Goal: Information Seeking & Learning: Compare options

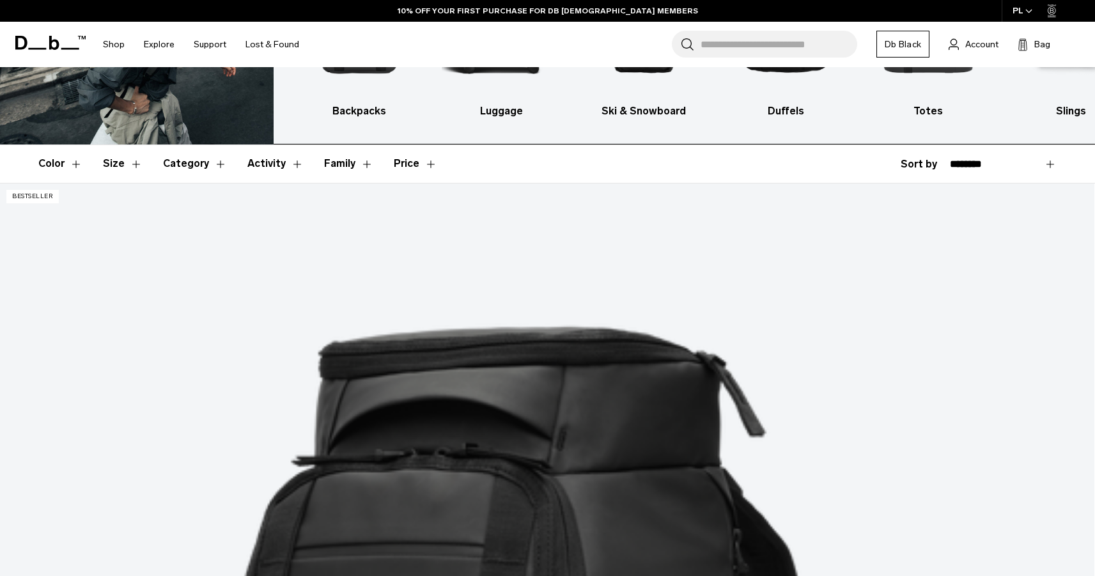
scroll to position [181, 0]
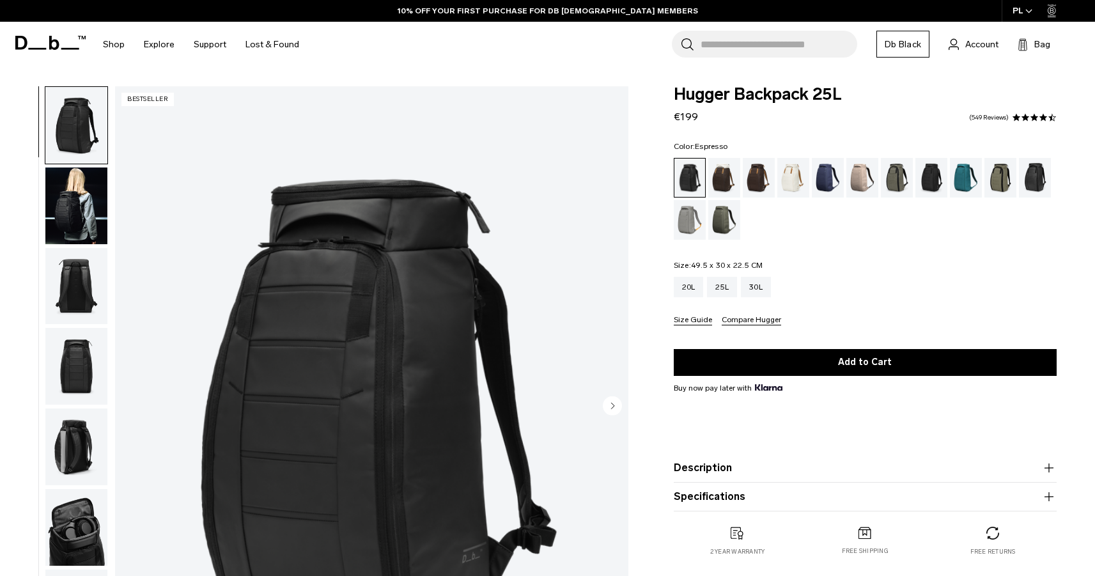
click at [751, 186] on div "Espresso" at bounding box center [759, 178] width 33 height 40
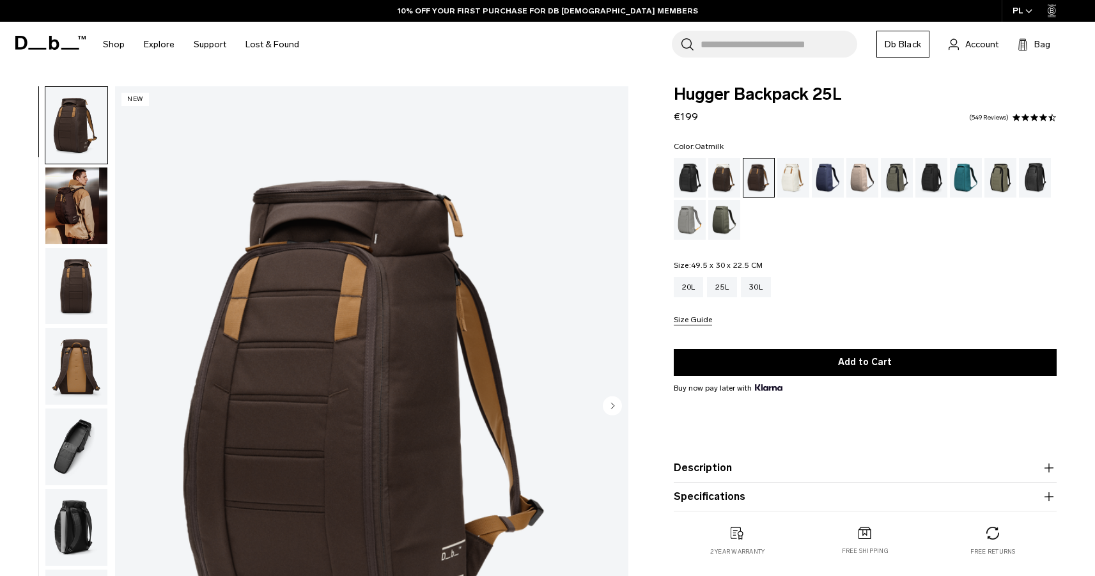
click at [795, 182] on div "Oatmilk" at bounding box center [793, 178] width 33 height 40
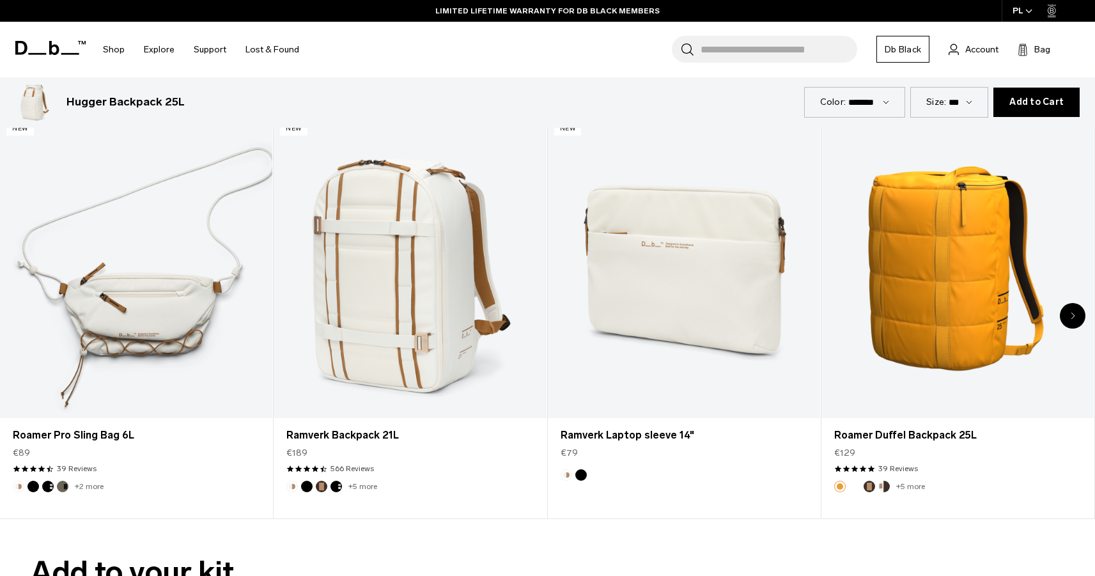
scroll to position [3437, 0]
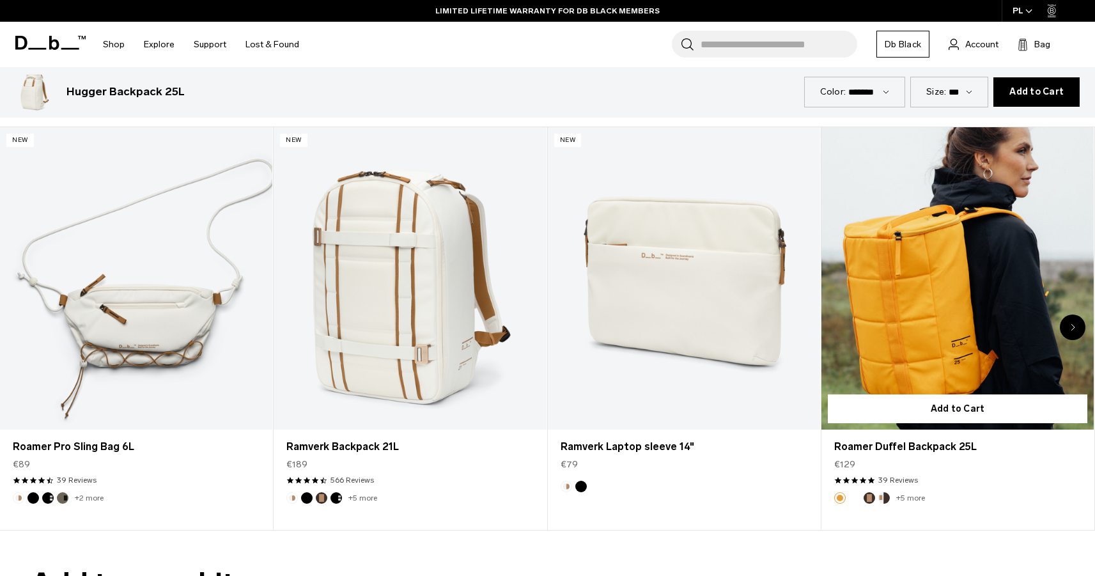
click at [1017, 239] on link "Roamer Duffel Backpack 25L" at bounding box center [958, 278] width 272 height 303
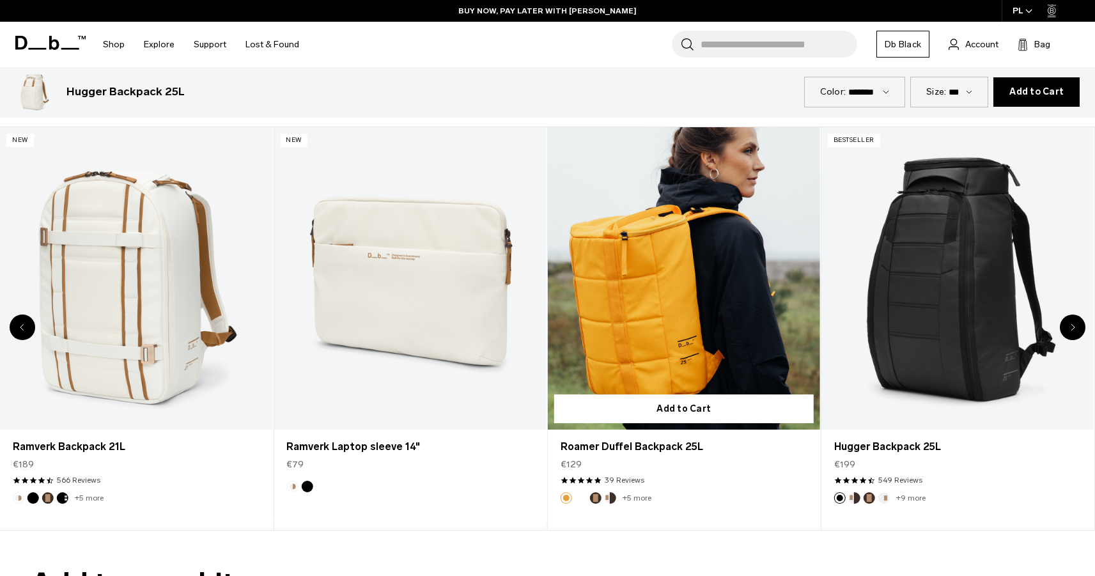
click at [685, 294] on link "Roamer Duffel Backpack 25L" at bounding box center [684, 278] width 272 height 303
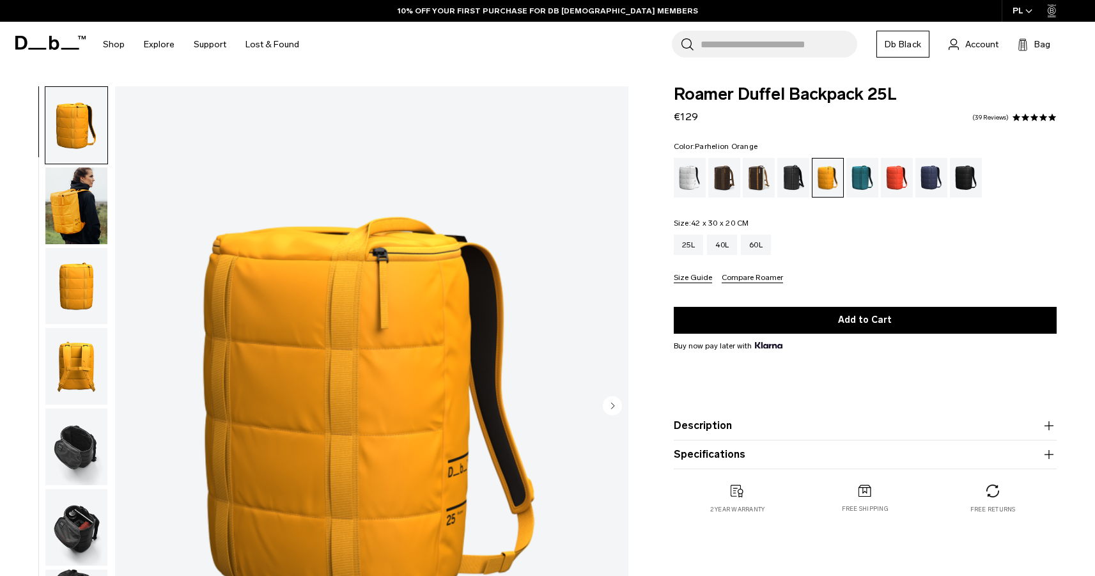
click at [60, 451] on img "button" at bounding box center [76, 447] width 62 height 77
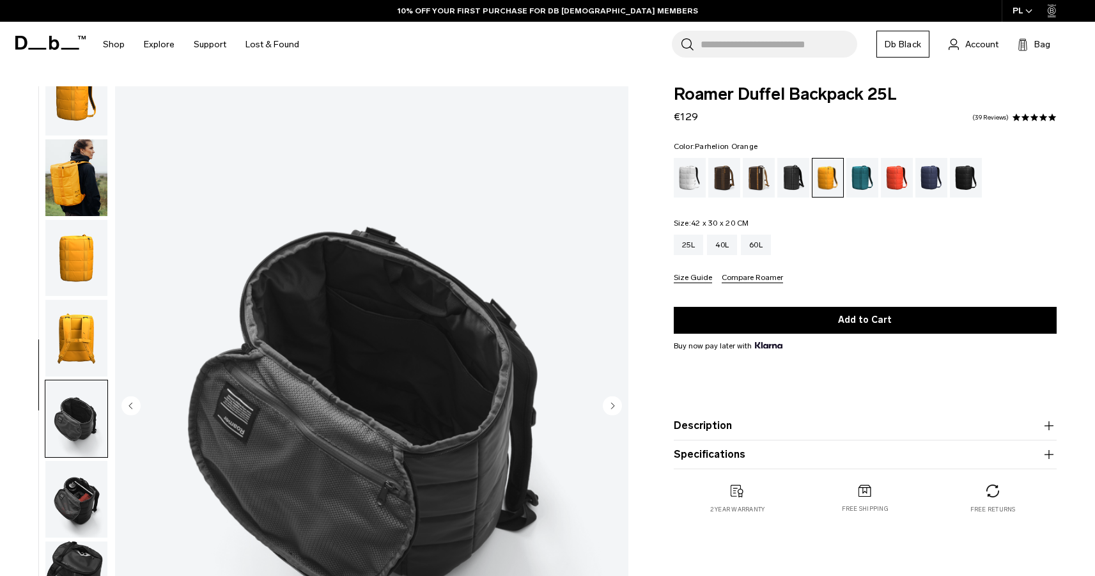
scroll to position [160, 0]
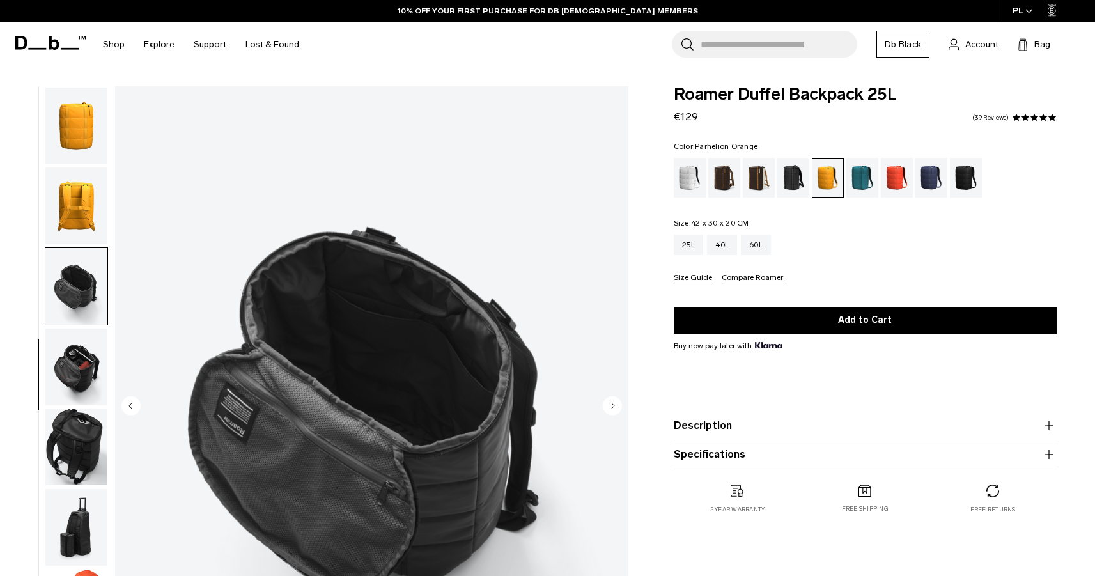
click at [75, 366] on img "button" at bounding box center [76, 367] width 62 height 77
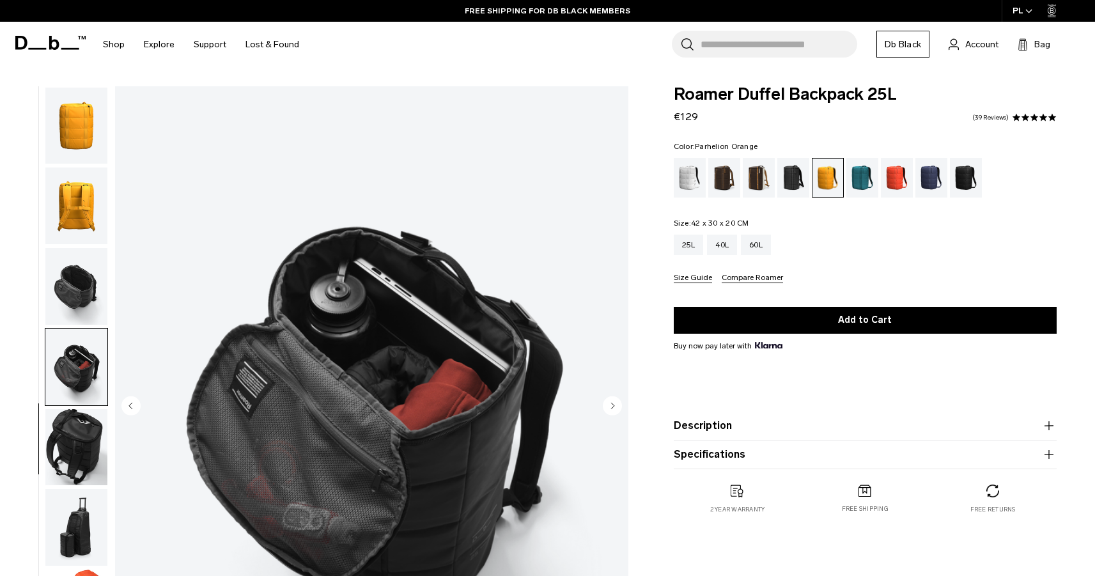
click at [77, 461] on img "button" at bounding box center [76, 447] width 62 height 77
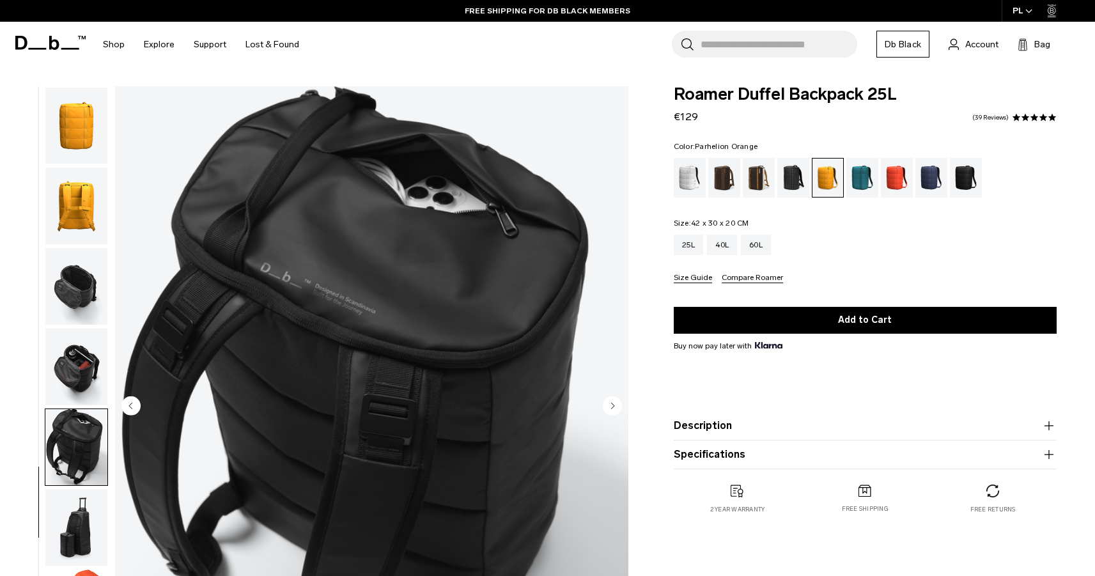
click at [82, 137] on img "button" at bounding box center [76, 126] width 62 height 77
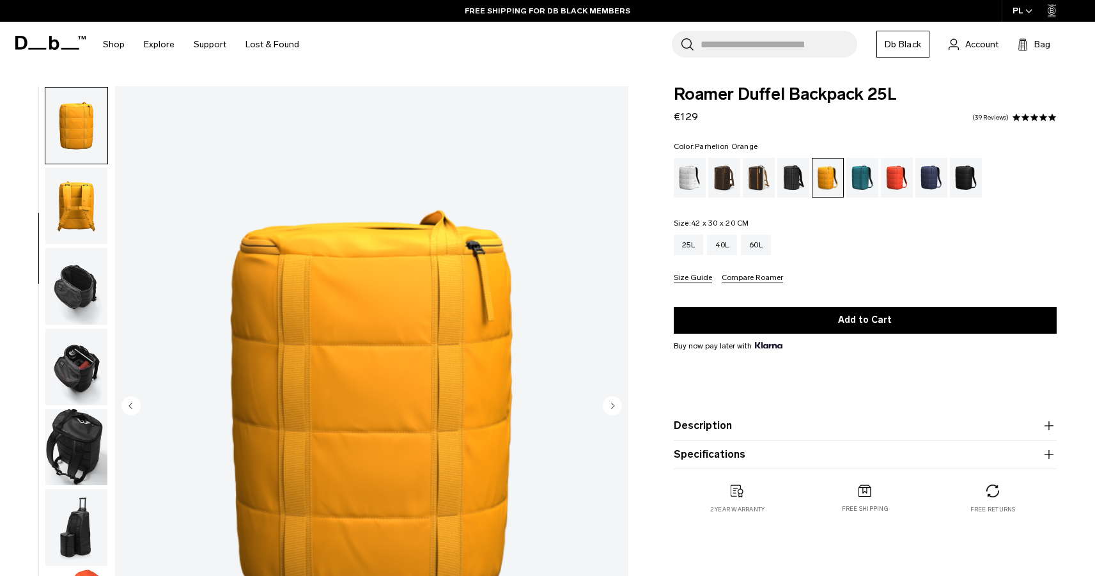
click at [89, 230] on img "button" at bounding box center [76, 206] width 62 height 77
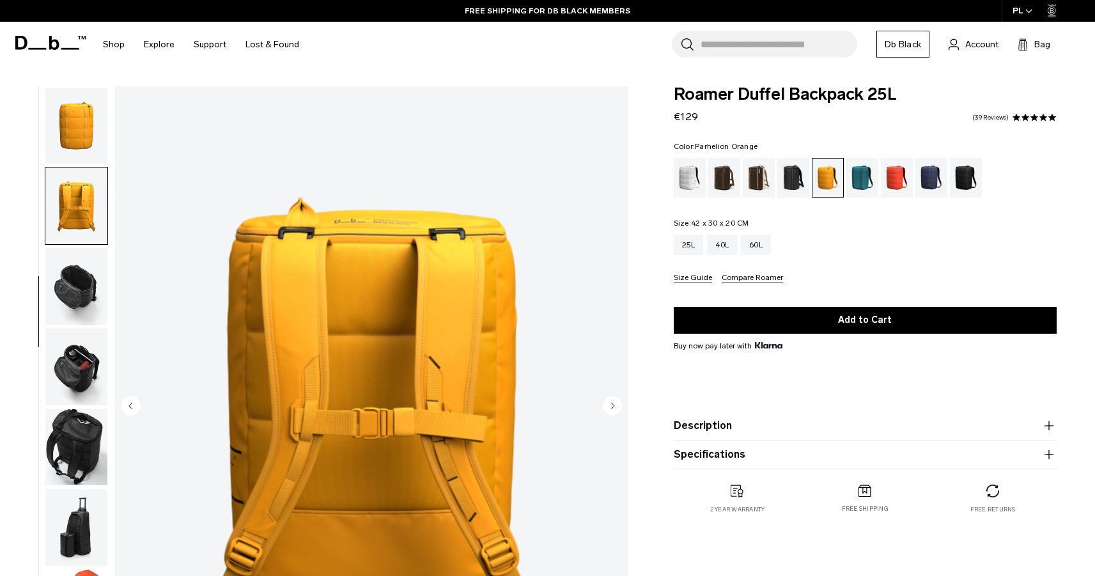
click at [82, 141] on img "button" at bounding box center [76, 126] width 62 height 77
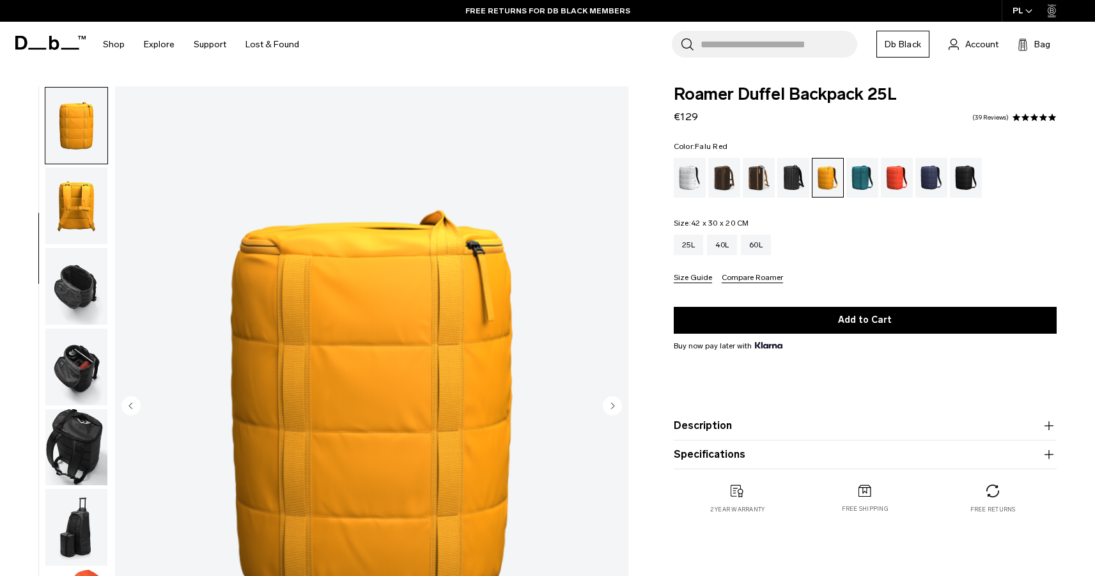
click at [898, 183] on div "Falu Red" at bounding box center [897, 178] width 33 height 40
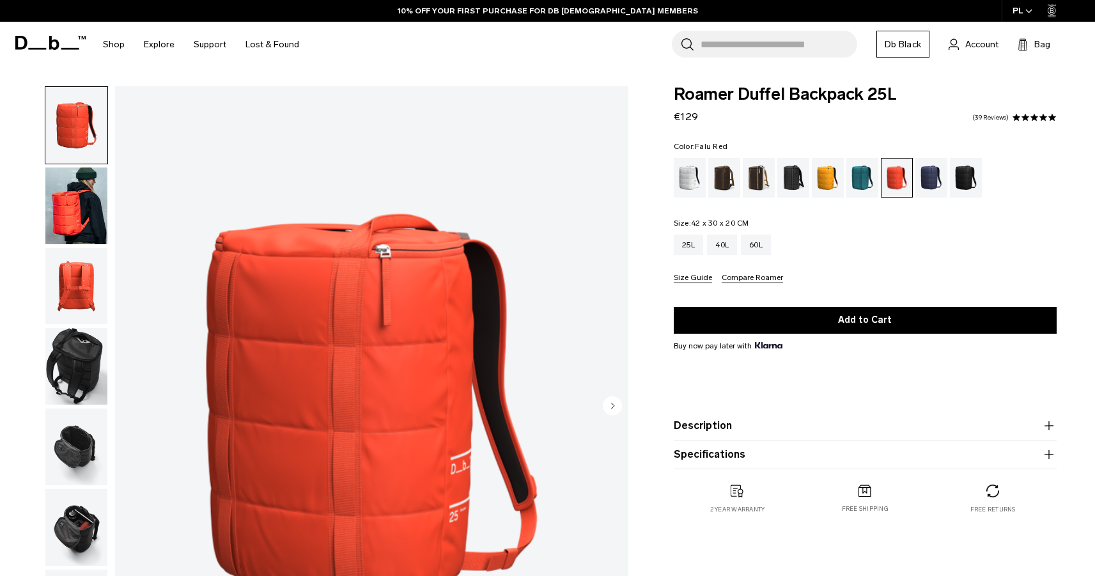
click at [77, 215] on img "button" at bounding box center [76, 206] width 62 height 77
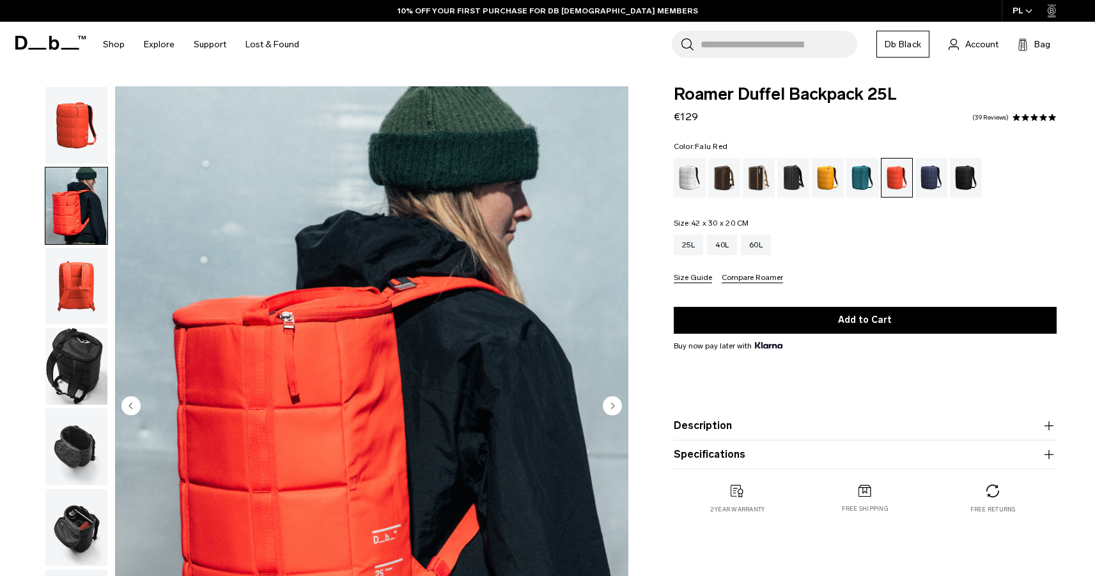
click at [82, 283] on img "button" at bounding box center [76, 286] width 62 height 77
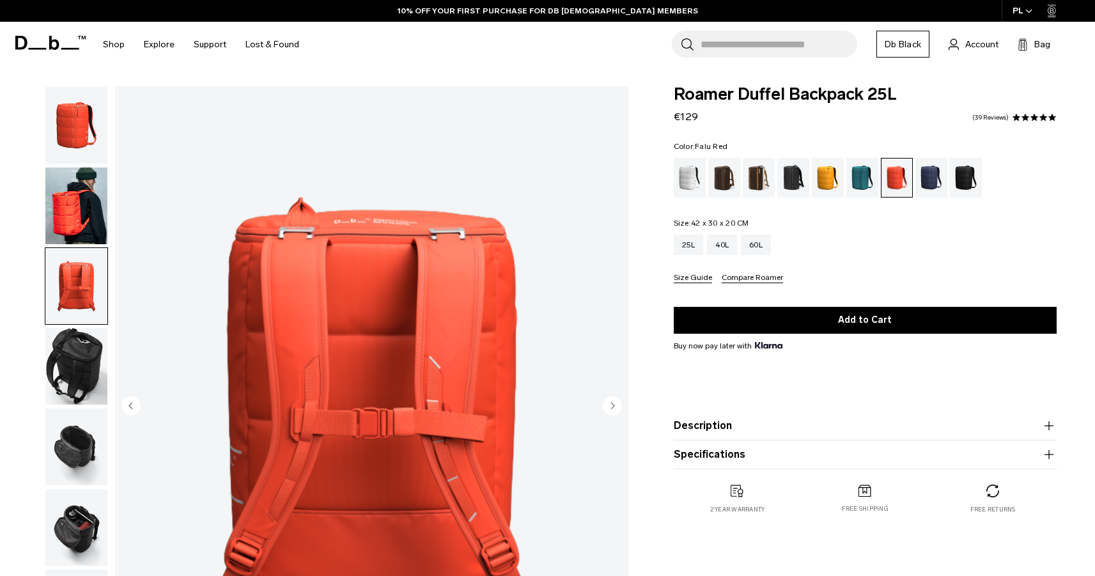
click at [79, 229] on img "button" at bounding box center [76, 206] width 62 height 77
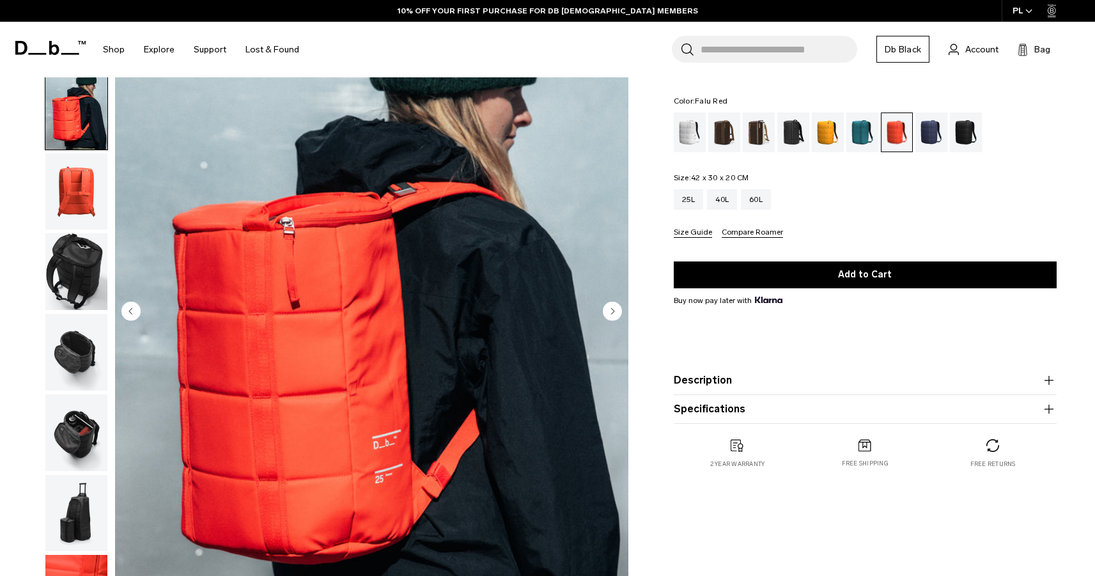
scroll to position [107, 0]
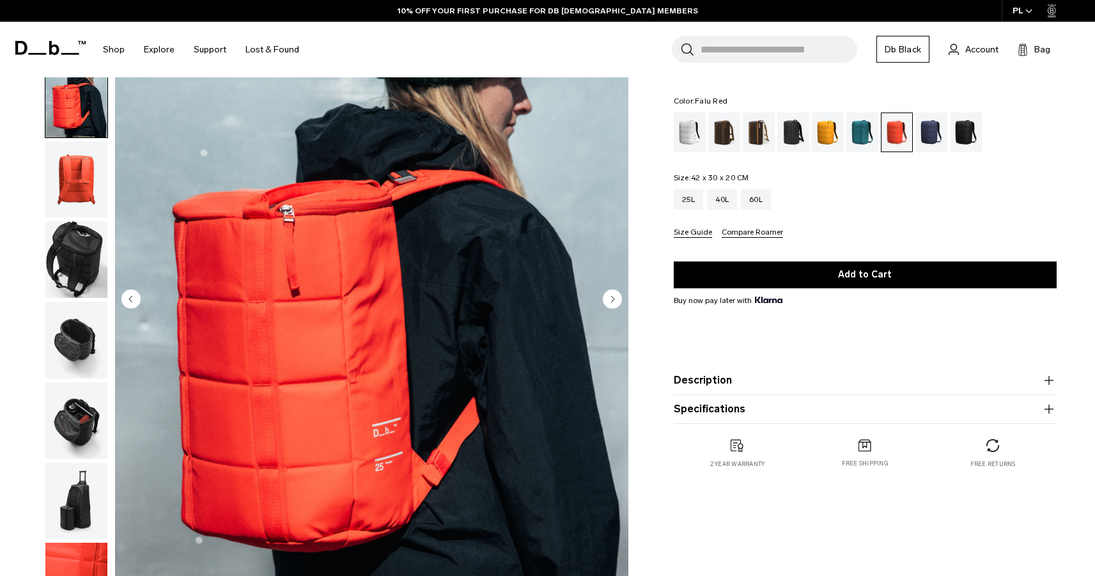
click at [610, 298] on circle "Next slide" at bounding box center [612, 298] width 19 height 19
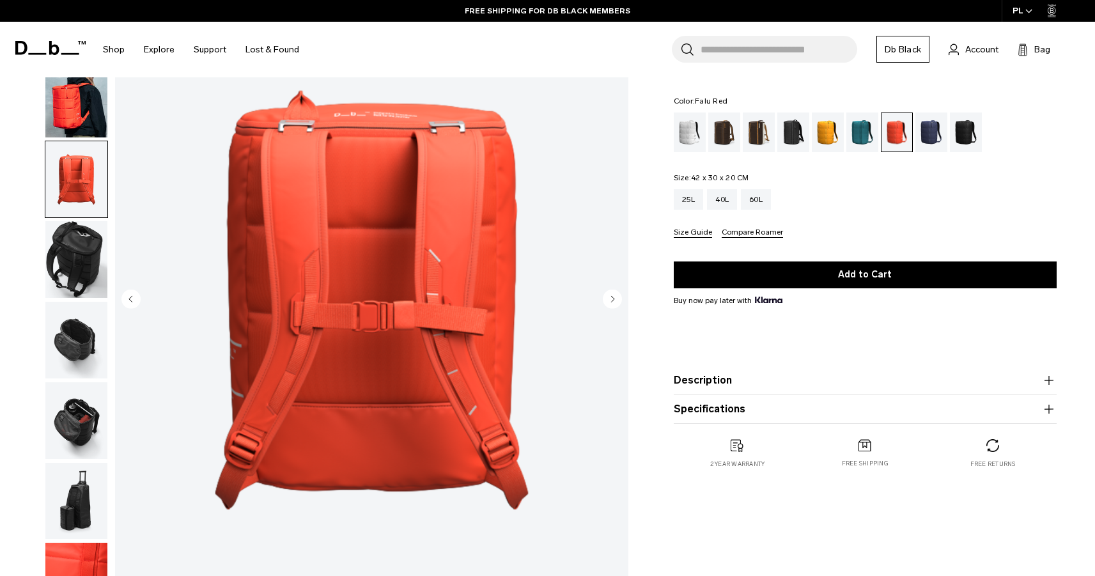
click at [609, 297] on circle "Next slide" at bounding box center [612, 298] width 19 height 19
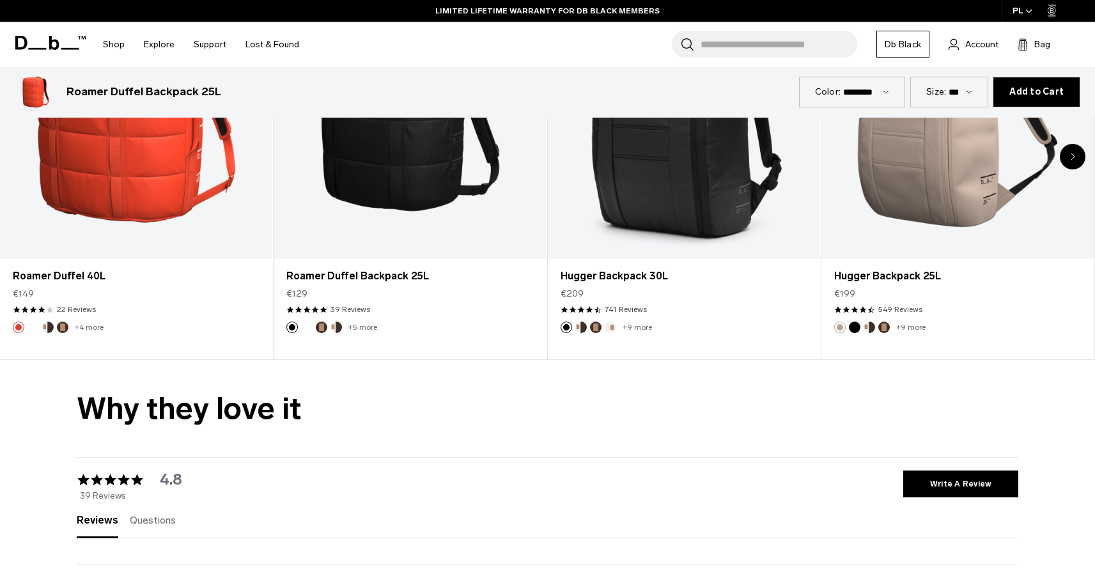
scroll to position [2315, 0]
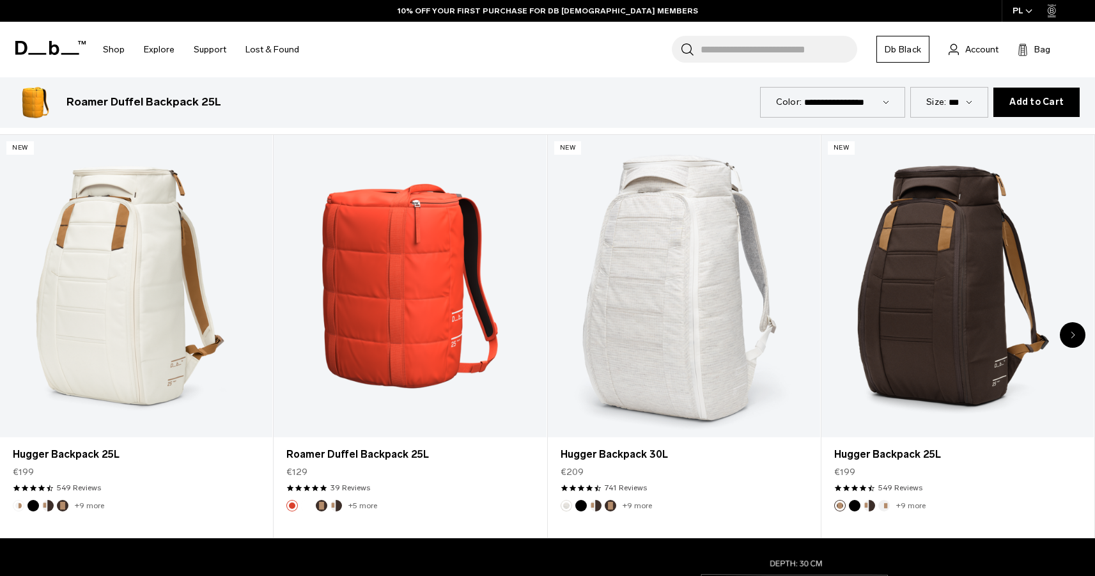
scroll to position [692, 0]
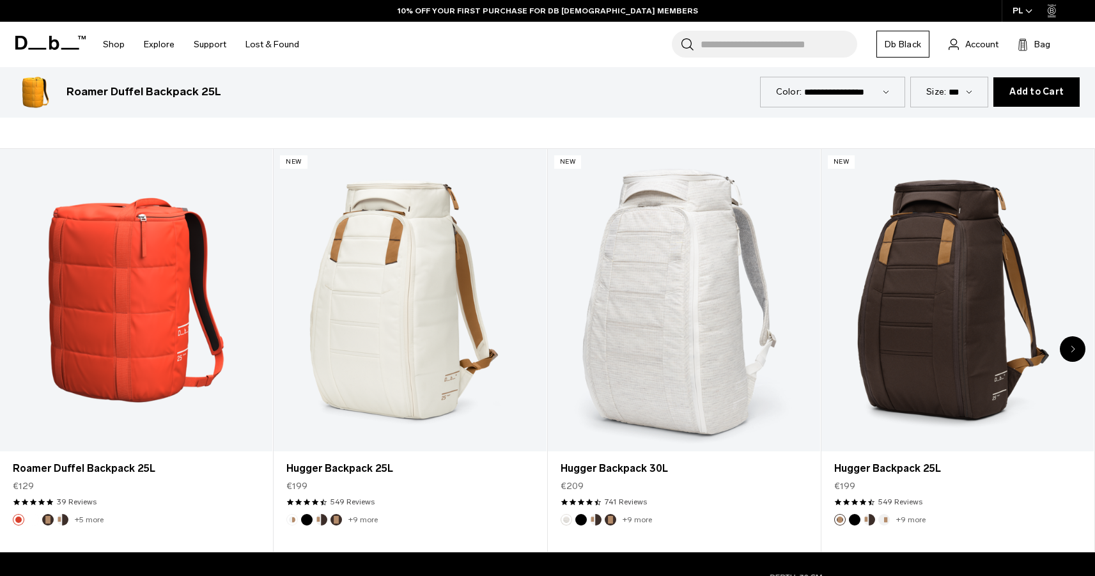
click at [1077, 350] on div "Next slide" at bounding box center [1073, 349] width 26 height 26
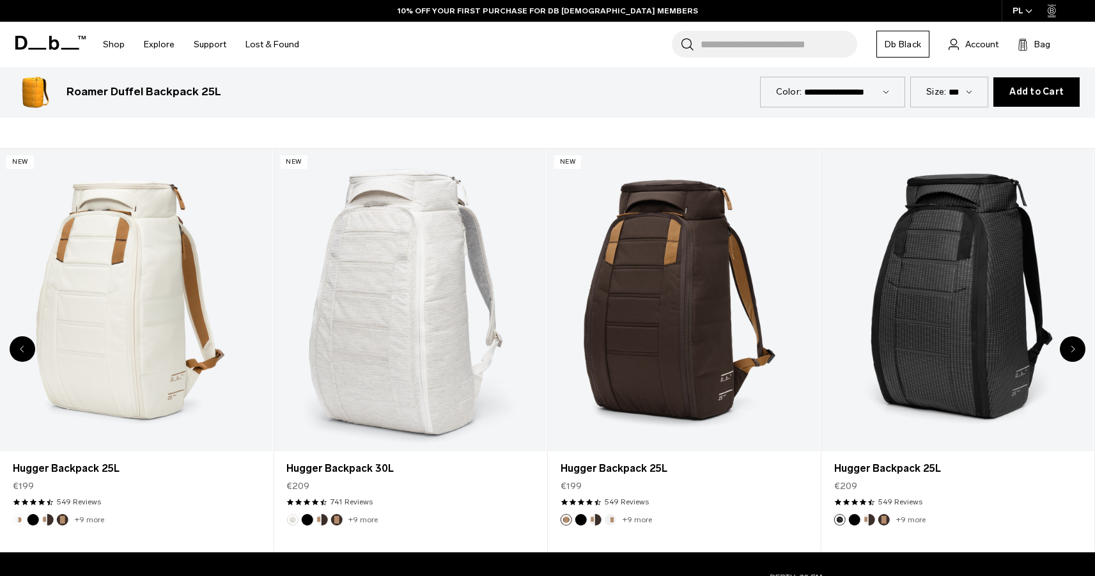
click at [1077, 350] on div "Next slide" at bounding box center [1073, 349] width 26 height 26
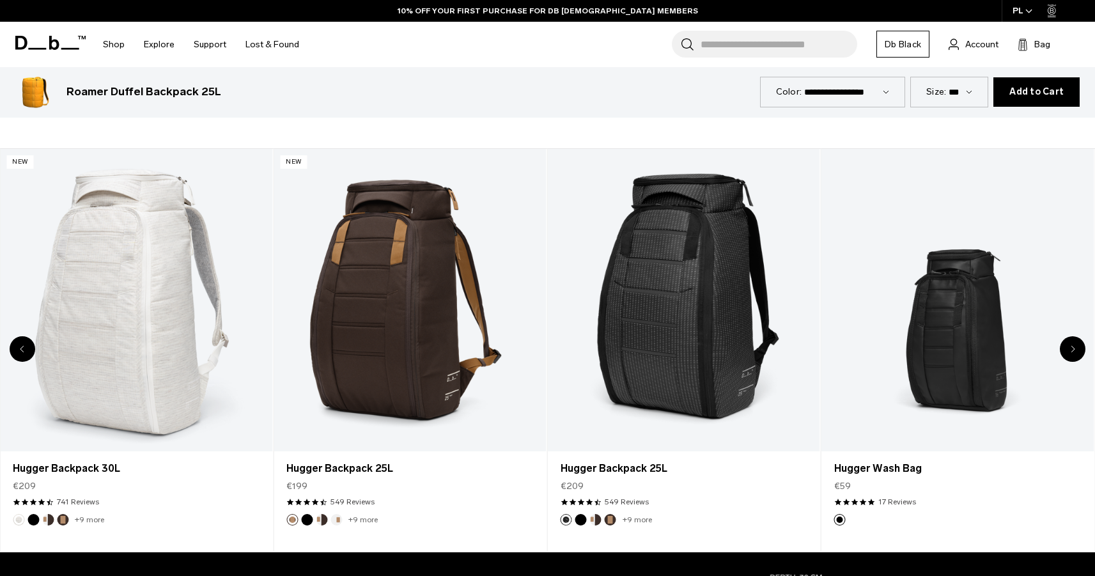
click at [1077, 350] on div "Next slide" at bounding box center [1073, 349] width 26 height 26
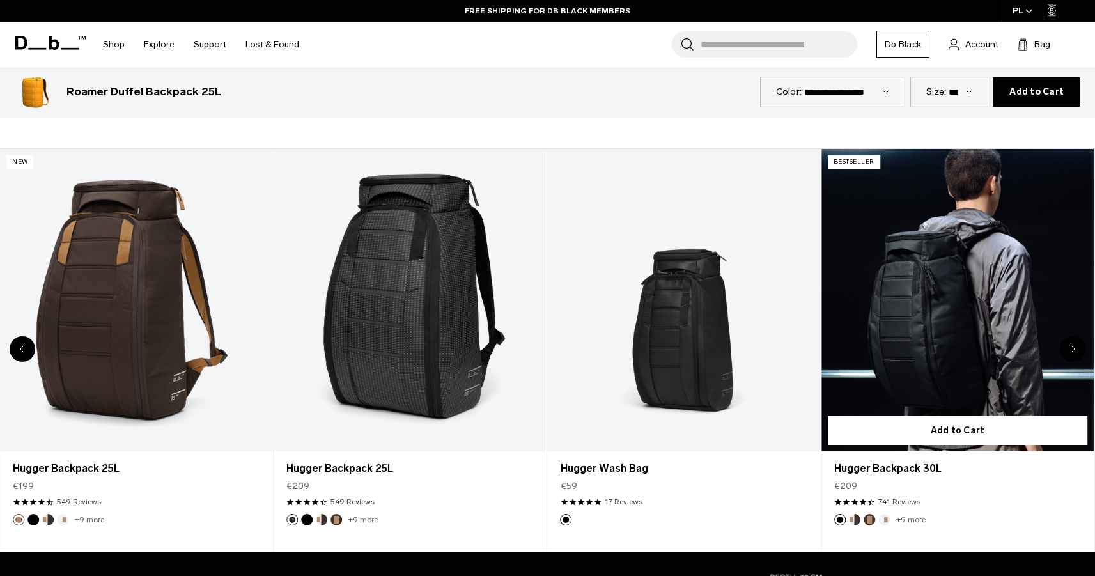
click at [945, 356] on link "Hugger Backpack 30L" at bounding box center [958, 300] width 272 height 303
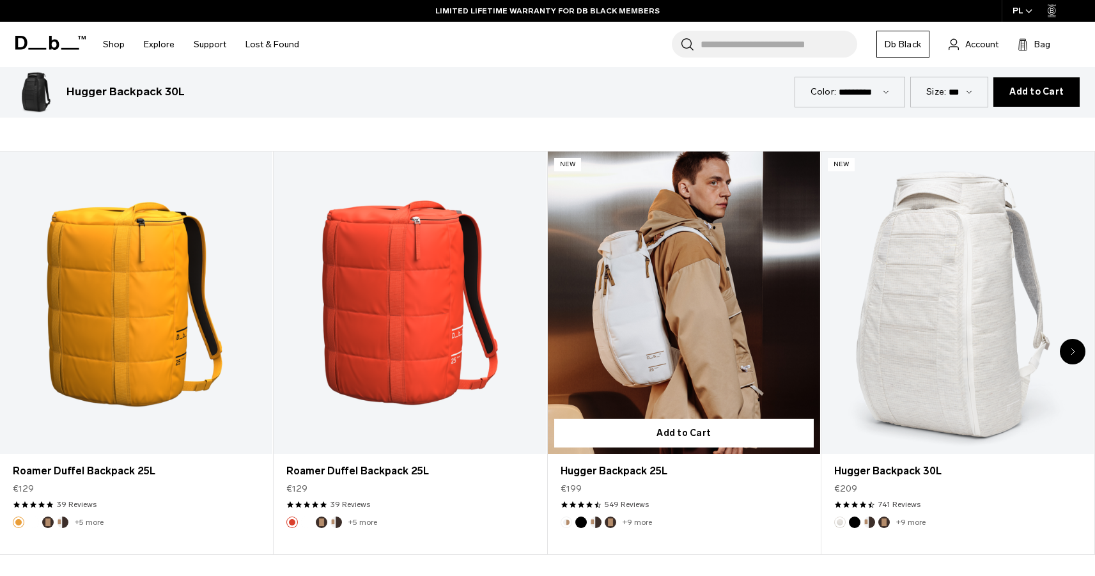
scroll to position [2904, 0]
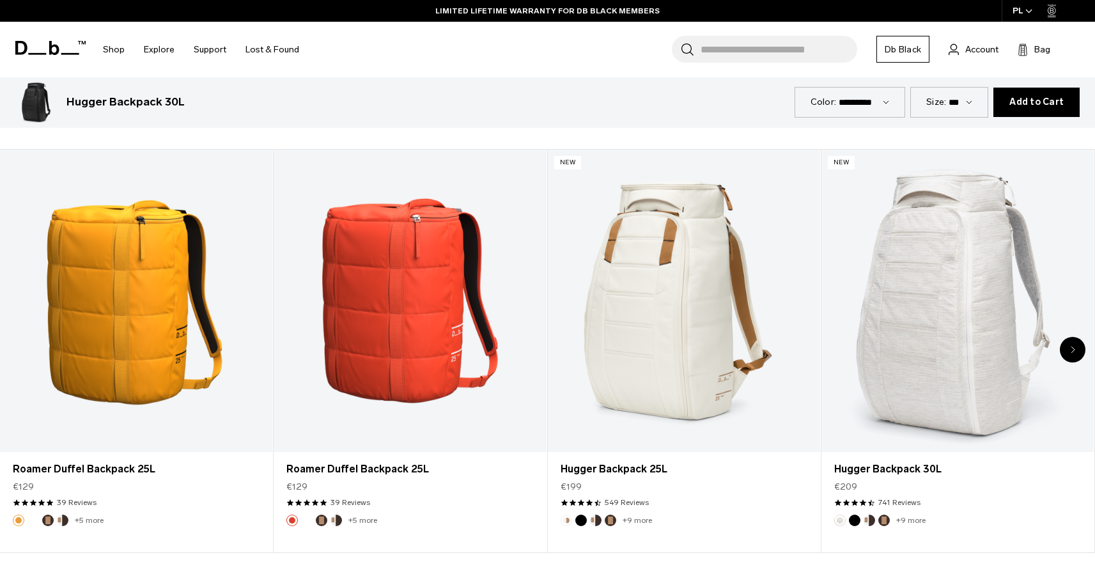
click at [1076, 347] on div "Next slide" at bounding box center [1073, 350] width 26 height 26
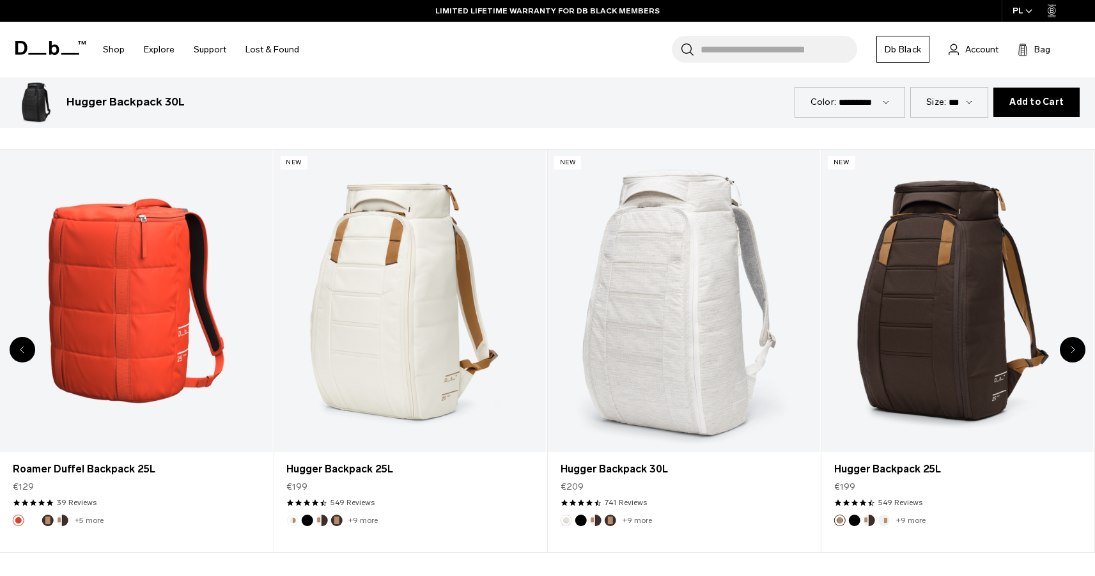
click at [1076, 347] on div "Next slide" at bounding box center [1073, 350] width 26 height 26
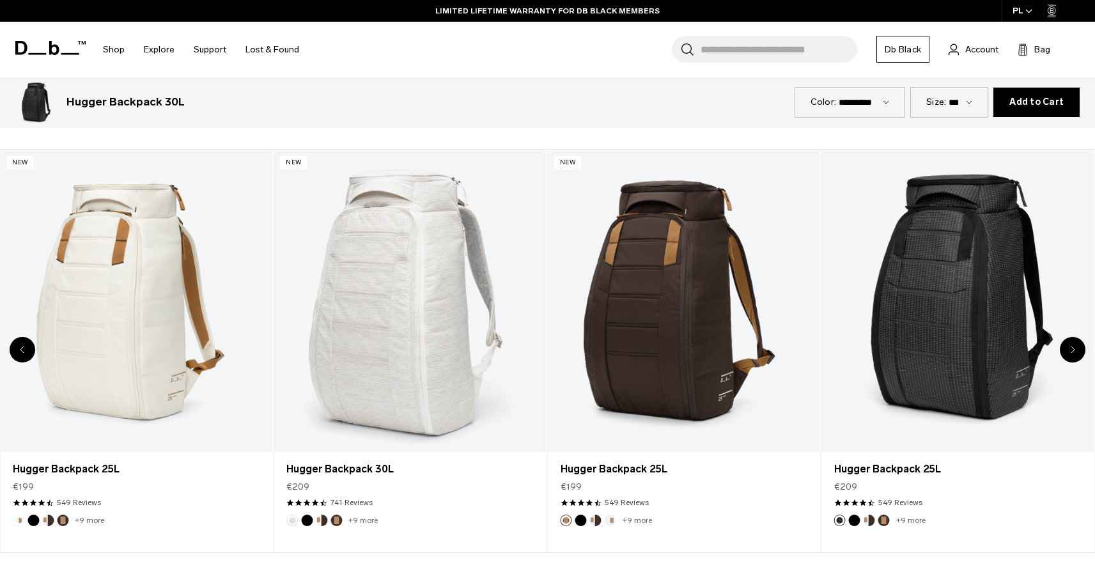
click at [1076, 347] on div "Next slide" at bounding box center [1073, 350] width 26 height 26
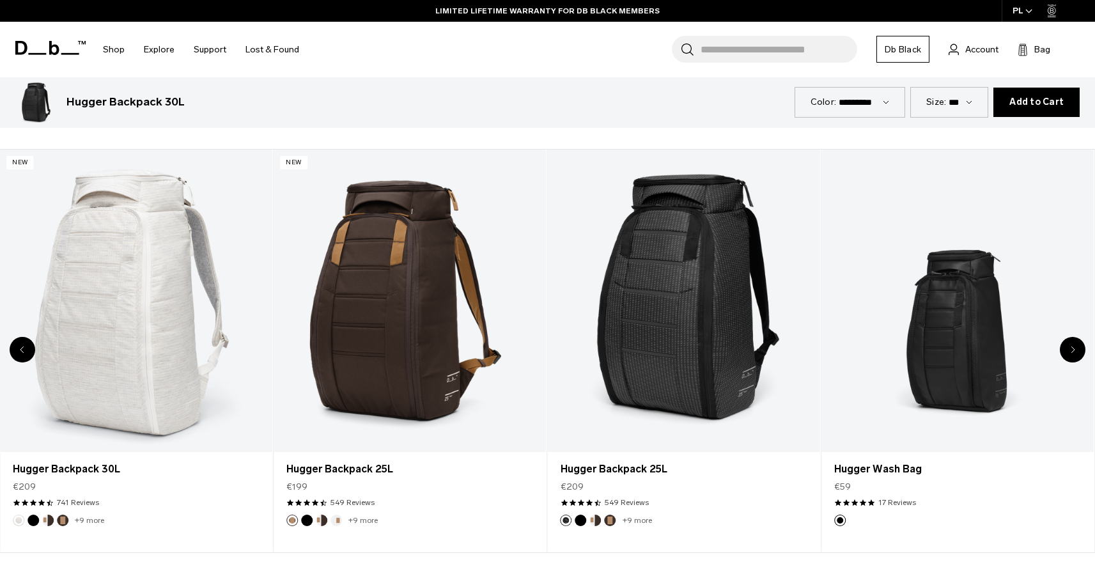
click at [1076, 347] on div "Next slide" at bounding box center [1073, 350] width 26 height 26
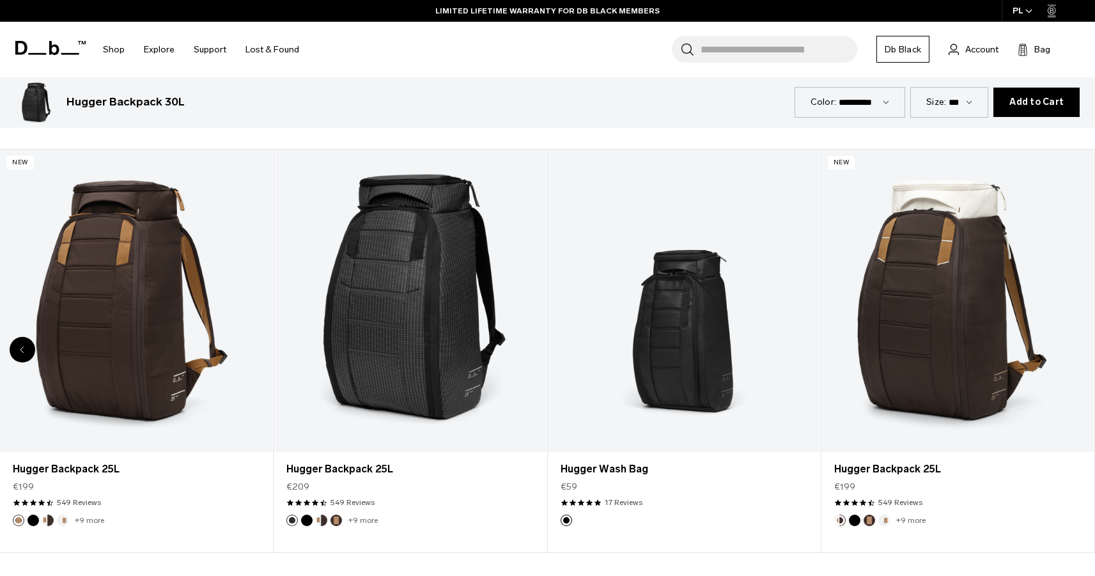
click at [1076, 347] on div "8 / 8" at bounding box center [958, 301] width 272 height 303
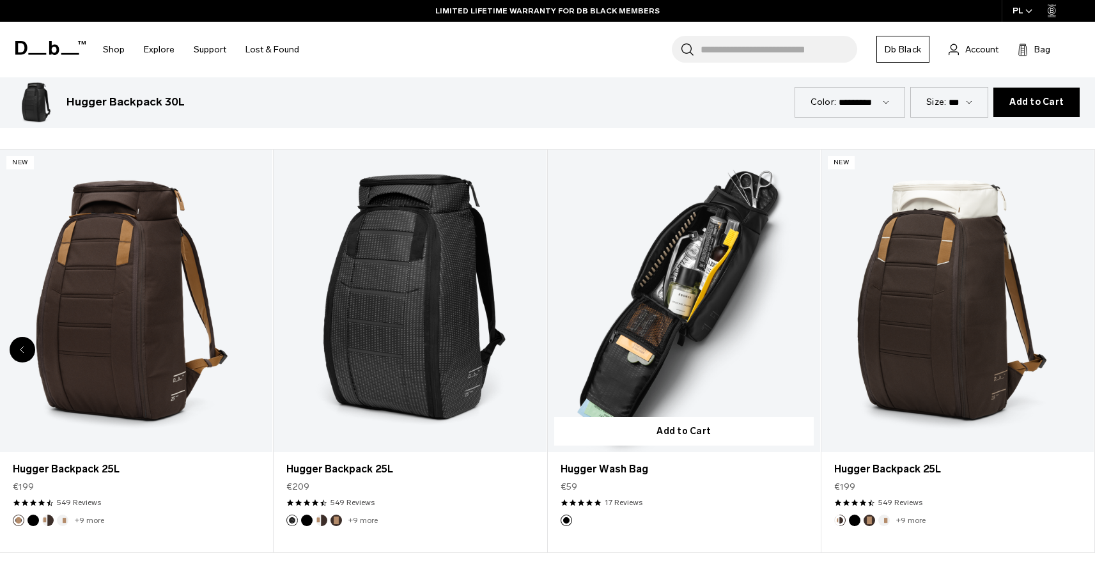
click at [628, 348] on link "Hugger Wash Bag" at bounding box center [684, 301] width 272 height 303
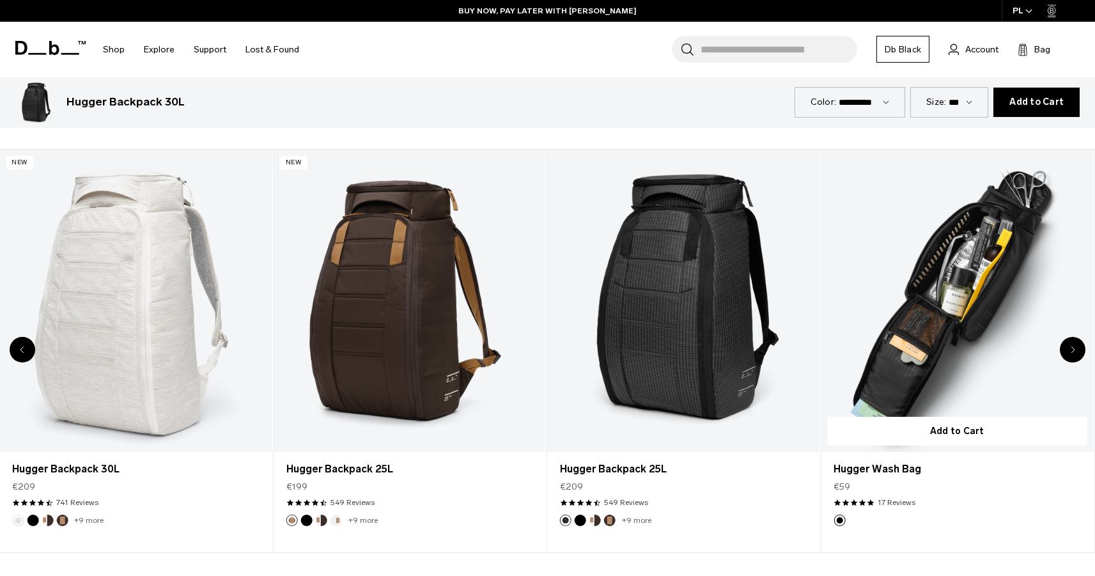
click at [993, 300] on link "Hugger Wash Bag" at bounding box center [957, 301] width 272 height 303
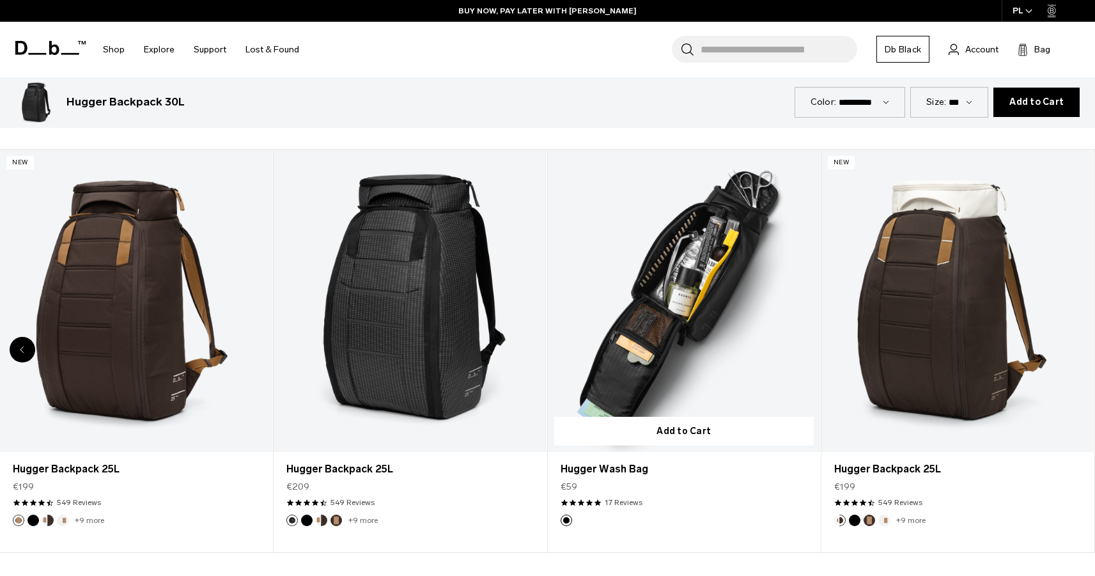
click at [715, 287] on link "Hugger Wash Bag" at bounding box center [684, 301] width 272 height 303
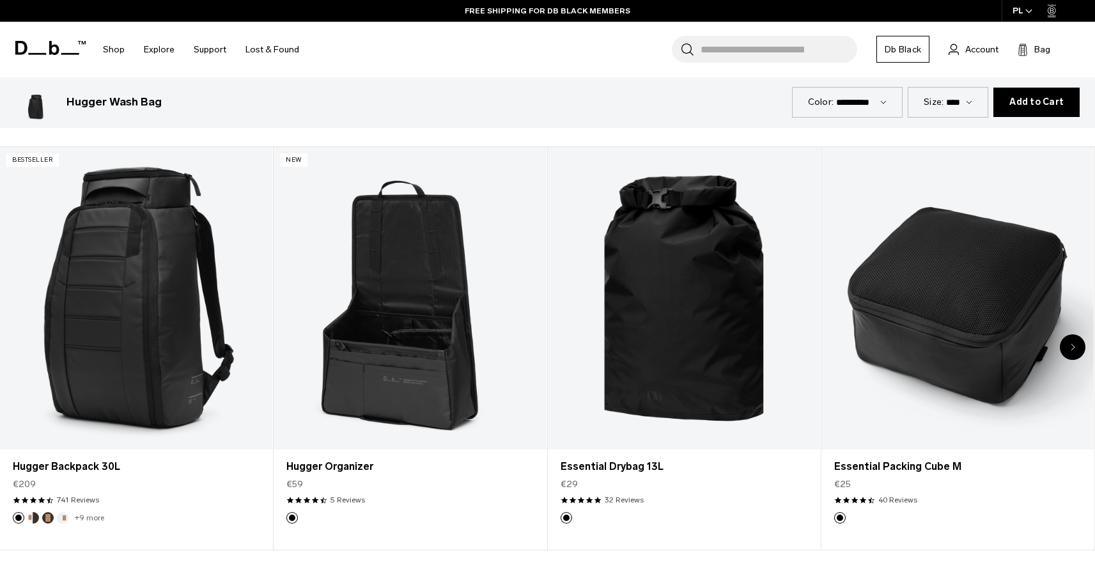
scroll to position [2282, 0]
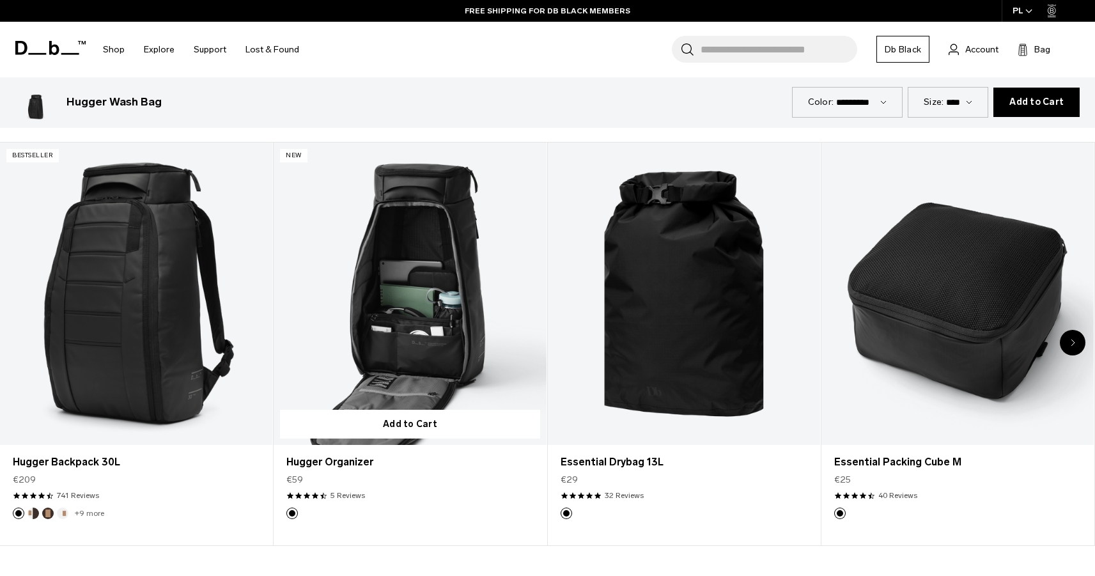
click at [407, 341] on link "Hugger Organizer" at bounding box center [410, 294] width 272 height 303
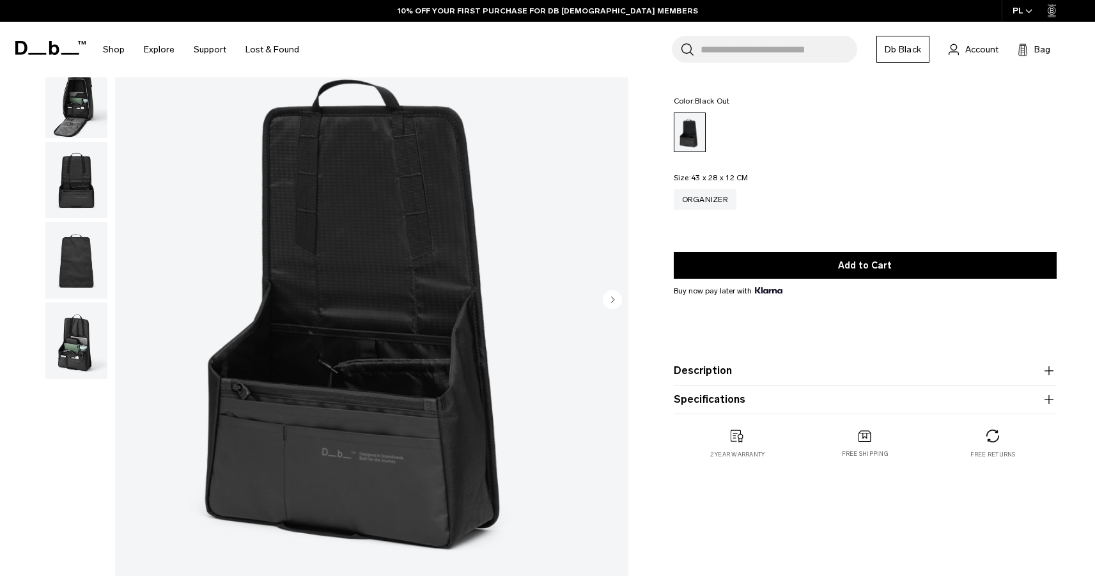
click at [609, 298] on circle "Next slide" at bounding box center [612, 299] width 19 height 19
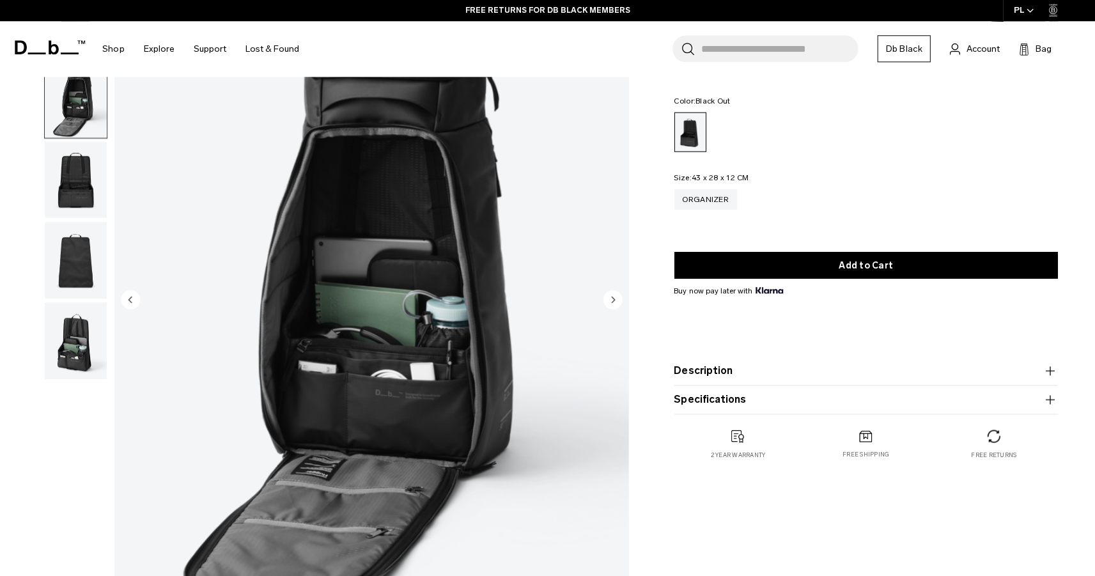
scroll to position [106, 0]
click at [610, 300] on circle "Next slide" at bounding box center [612, 299] width 19 height 19
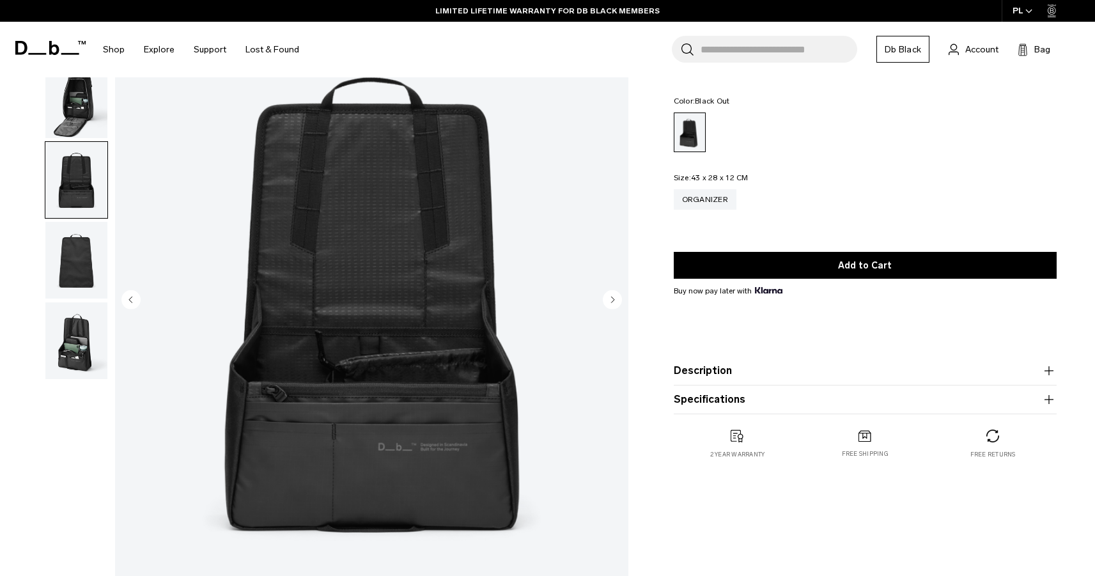
click at [610, 300] on circle "Next slide" at bounding box center [612, 299] width 19 height 19
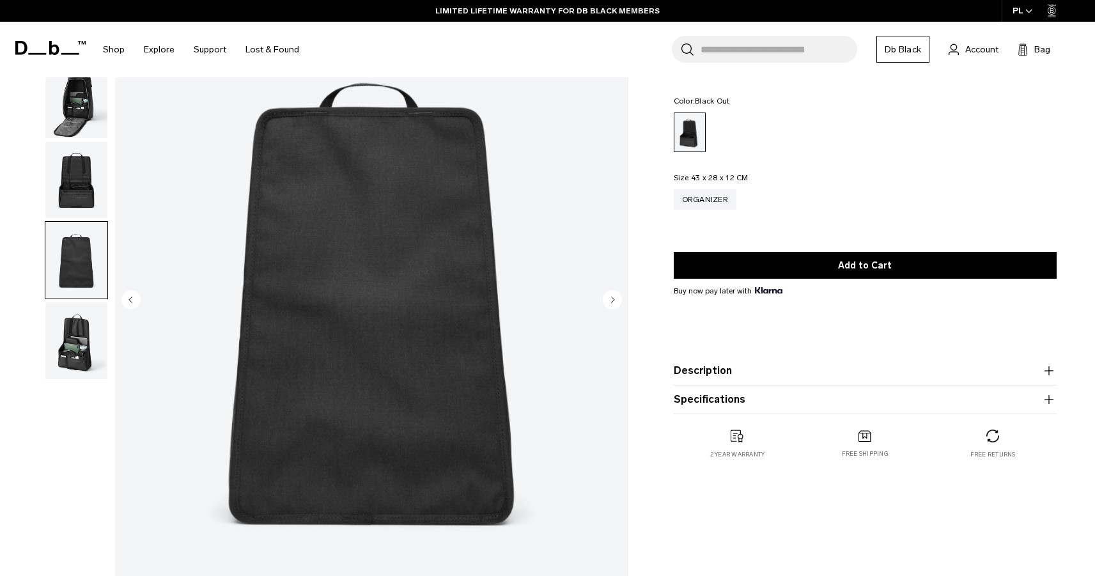
click at [610, 300] on circle "Next slide" at bounding box center [612, 299] width 19 height 19
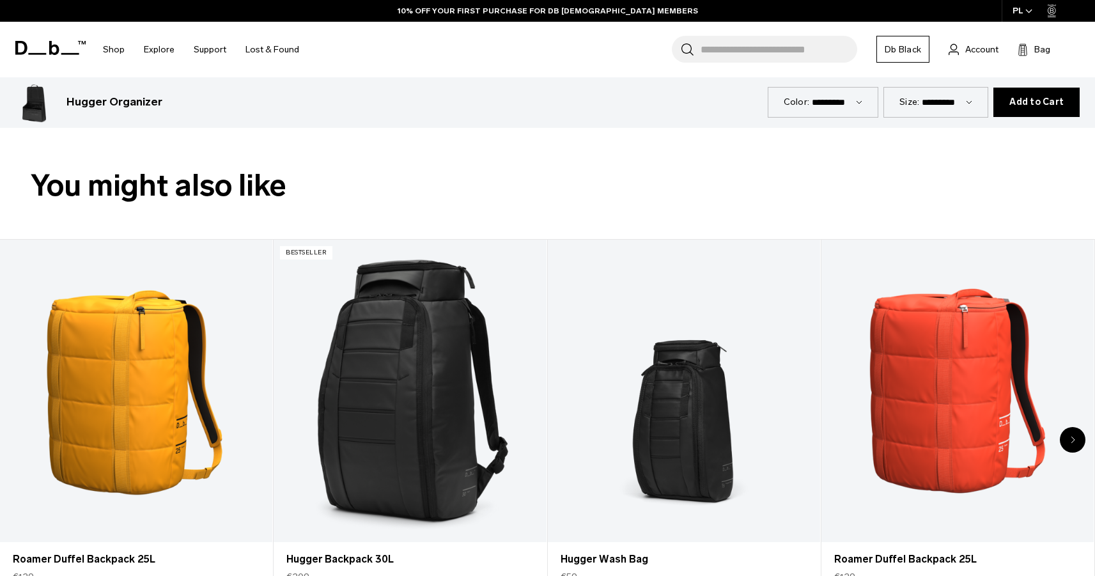
scroll to position [606, 0]
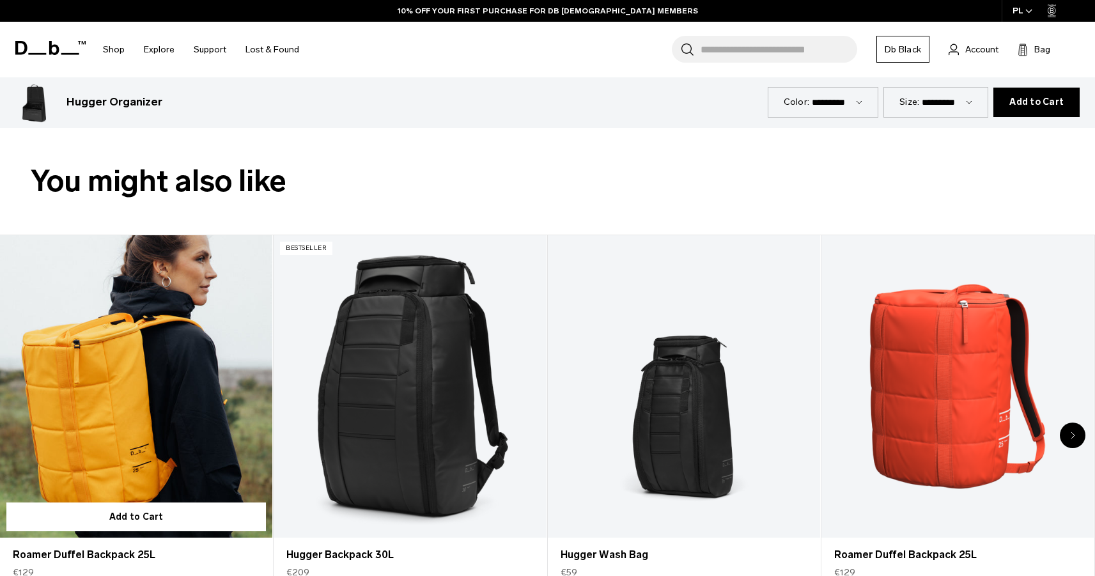
click at [60, 409] on link "Roamer Duffel Backpack 25L" at bounding box center [136, 386] width 272 height 303
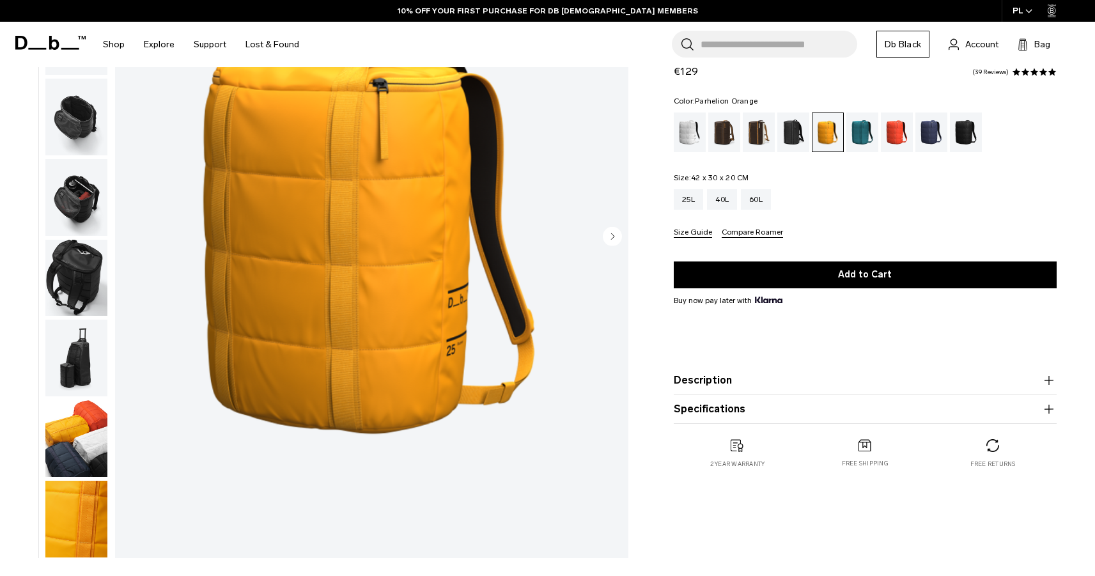
scroll to position [179, 0]
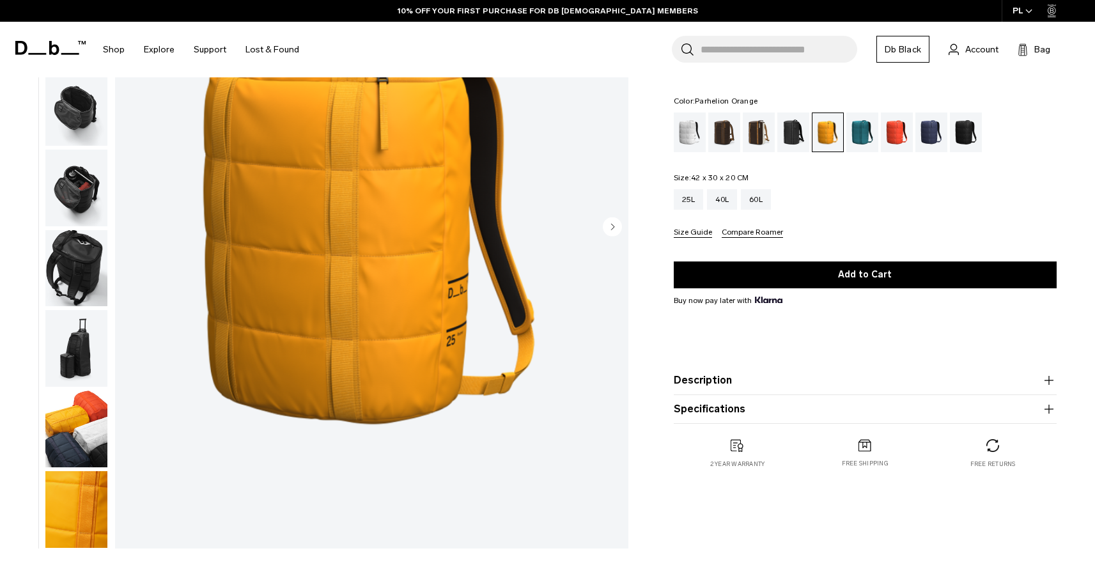
click at [85, 496] on img "button" at bounding box center [76, 509] width 62 height 77
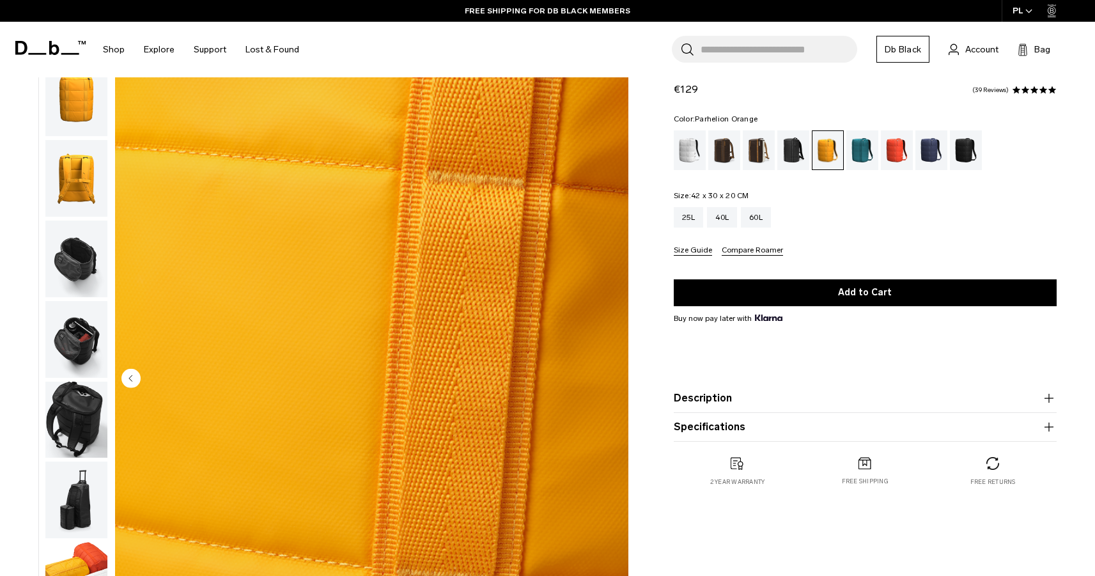
scroll to position [0, 0]
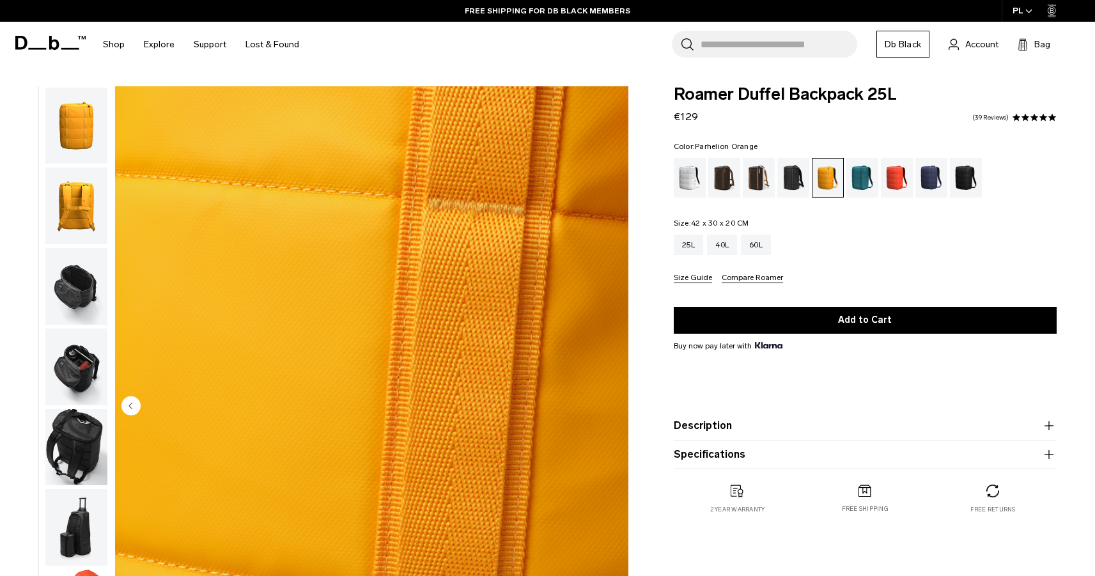
click at [68, 141] on img "button" at bounding box center [76, 126] width 62 height 77
